Goal: Task Accomplishment & Management: Manage account settings

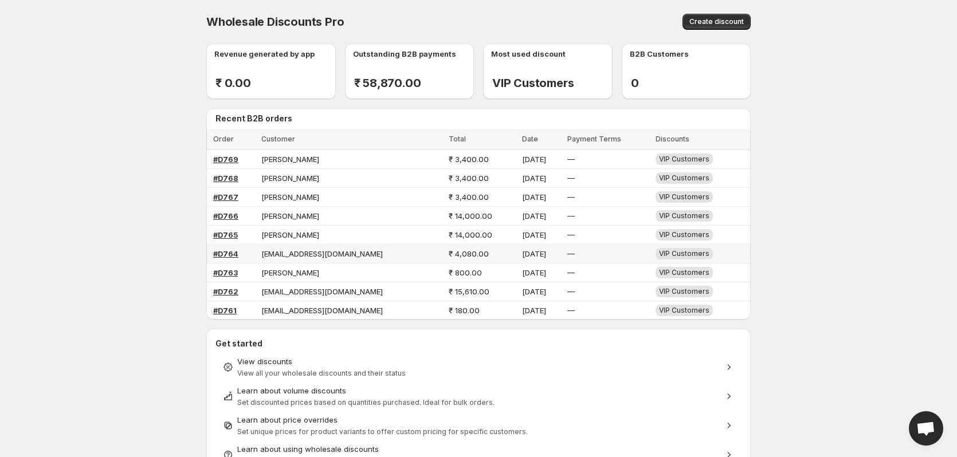
click at [287, 254] on span "[EMAIL_ADDRESS][DOMAIN_NAME]" at bounding box center [322, 253] width 122 height 9
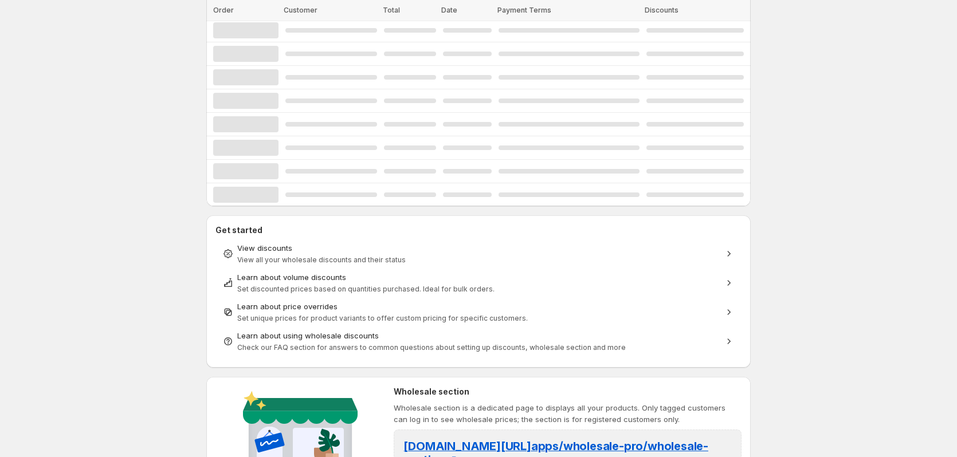
scroll to position [229, 0]
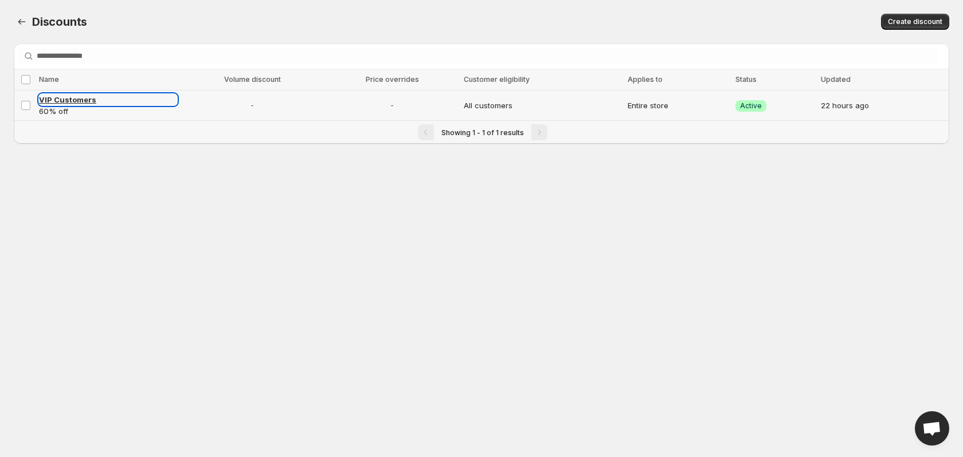
click at [53, 99] on span "VIP Customers" at bounding box center [67, 99] width 57 height 9
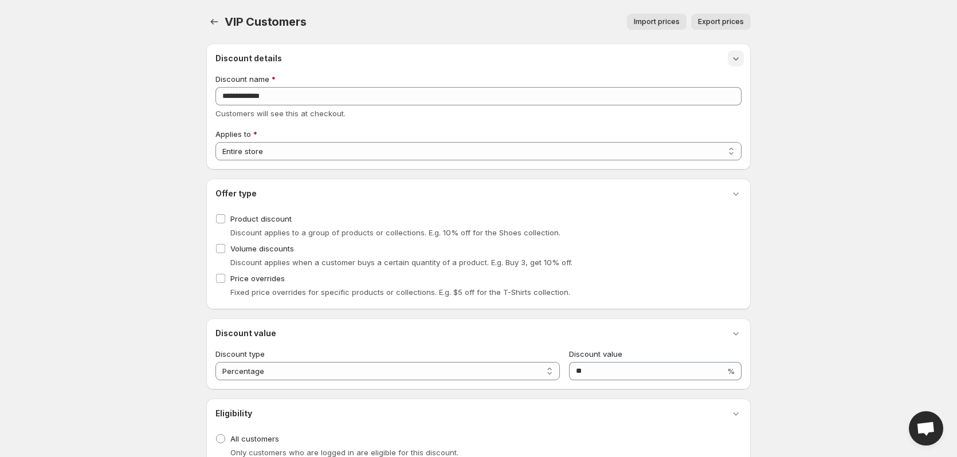
click at [734, 58] on icon "button" at bounding box center [735, 58] width 11 height 11
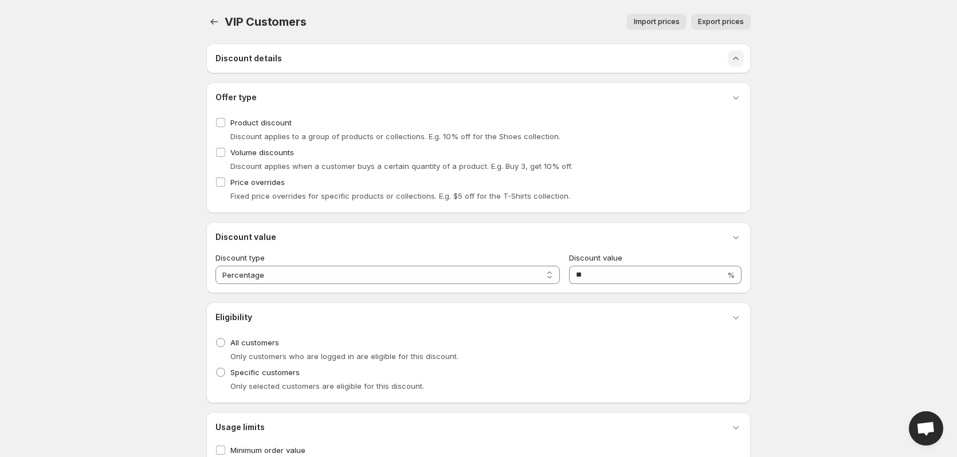
click at [734, 58] on icon "button" at bounding box center [735, 58] width 11 height 11
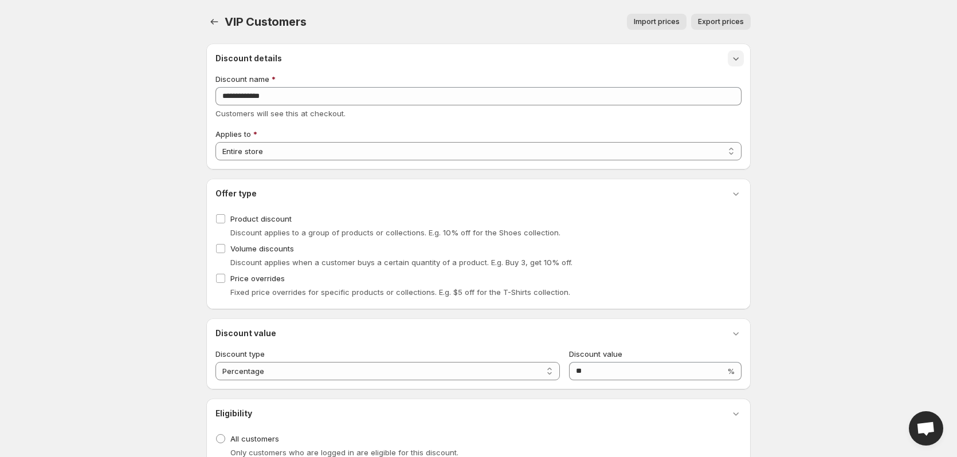
click at [824, 154] on body "**********" at bounding box center [478, 228] width 957 height 457
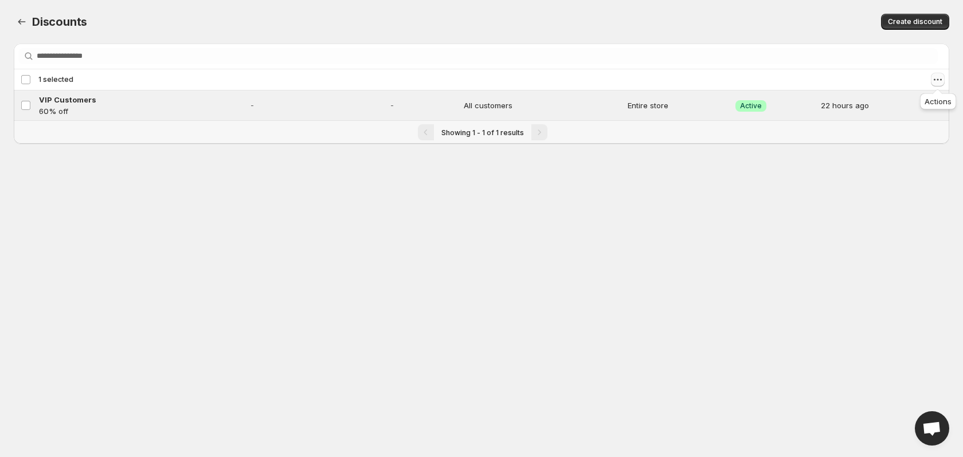
click at [939, 77] on icon "Actions" at bounding box center [937, 79] width 11 height 11
click at [887, 123] on span "Disable discounts" at bounding box center [906, 121] width 64 height 9
